Goal: Transaction & Acquisition: Purchase product/service

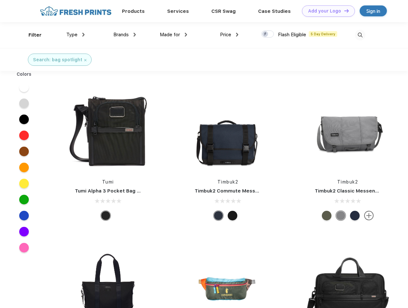
click at [326, 11] on link "Add your Logo Design Tool" at bounding box center [328, 10] width 53 height 11
click at [0, 0] on div "Design Tool" at bounding box center [0, 0] width 0 height 0
click at [344, 11] on link "Add your Logo Design Tool" at bounding box center [328, 10] width 53 height 11
click at [31, 35] on div "Filter" at bounding box center [35, 34] width 13 height 7
click at [76, 35] on span "Type" at bounding box center [71, 35] width 11 height 6
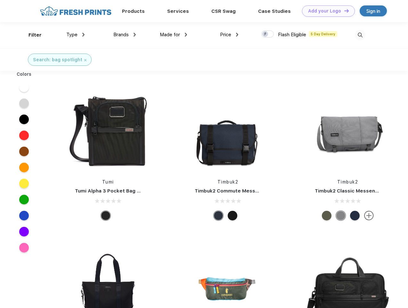
click at [125, 35] on span "Brands" at bounding box center [120, 35] width 15 height 6
click at [174, 35] on span "Made for" at bounding box center [170, 35] width 20 height 6
click at [229, 35] on span "Price" at bounding box center [225, 35] width 11 height 6
click at [268, 34] on div at bounding box center [267, 33] width 12 height 7
click at [266, 34] on input "checkbox" at bounding box center [263, 32] width 4 height 4
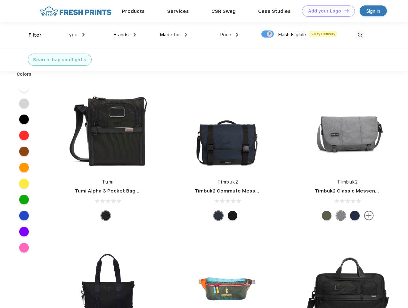
click at [360, 35] on img at bounding box center [360, 35] width 11 height 11
